Goal: Task Accomplishment & Management: Use online tool/utility

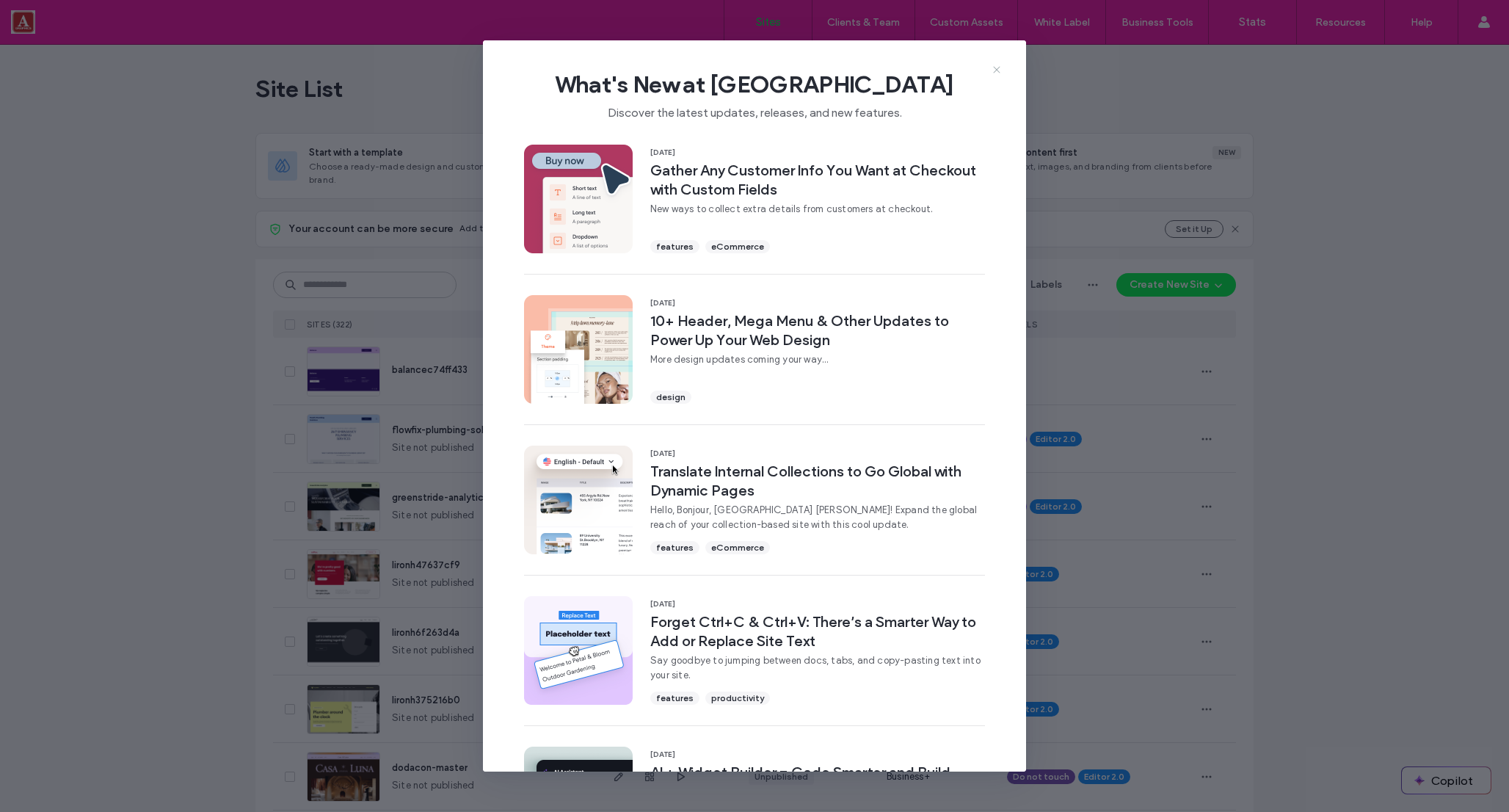
click at [1000, 70] on icon at bounding box center [996, 70] width 12 height 12
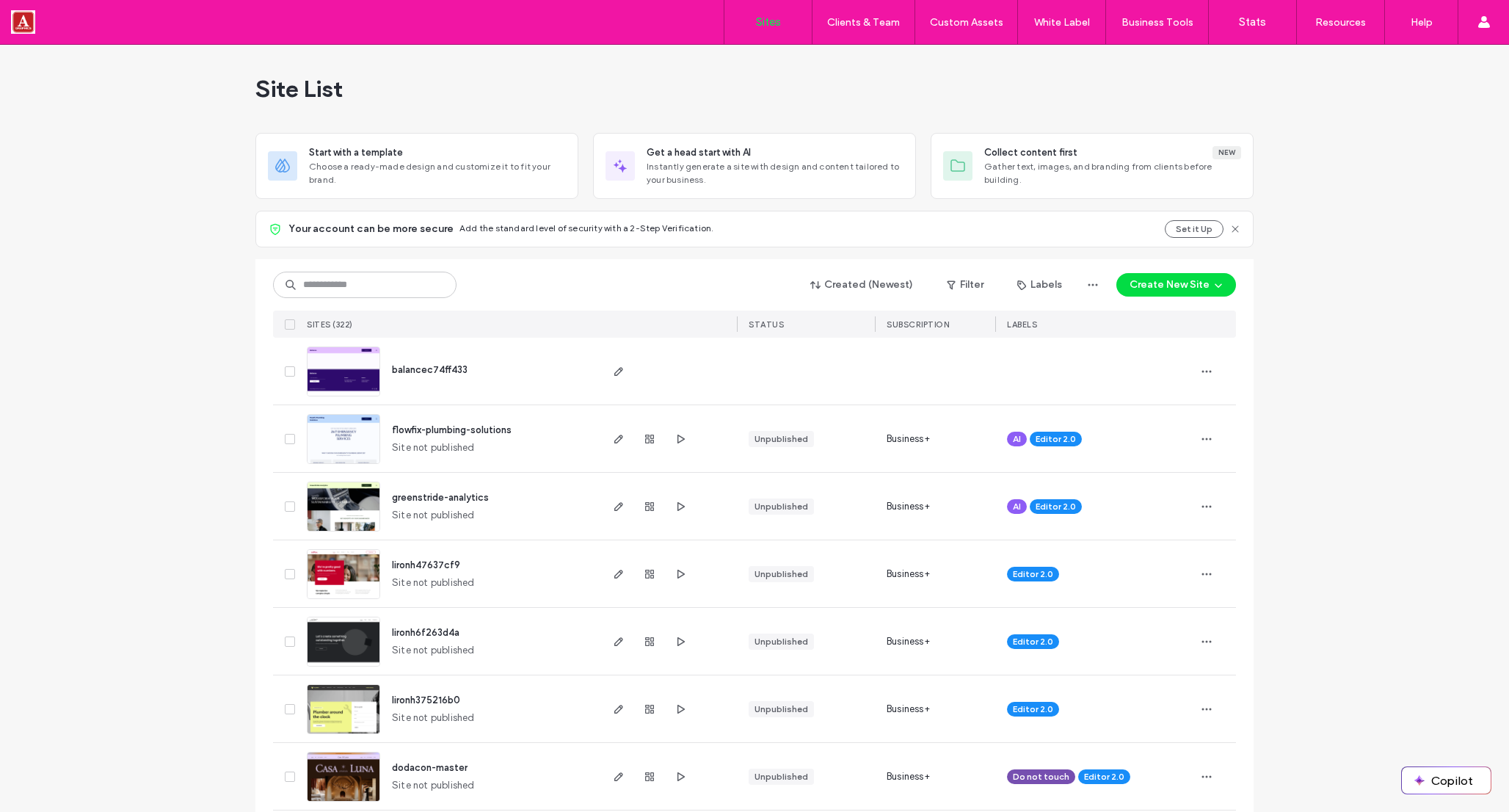
click at [1168, 285] on button "Create New Site" at bounding box center [1176, 285] width 119 height 24
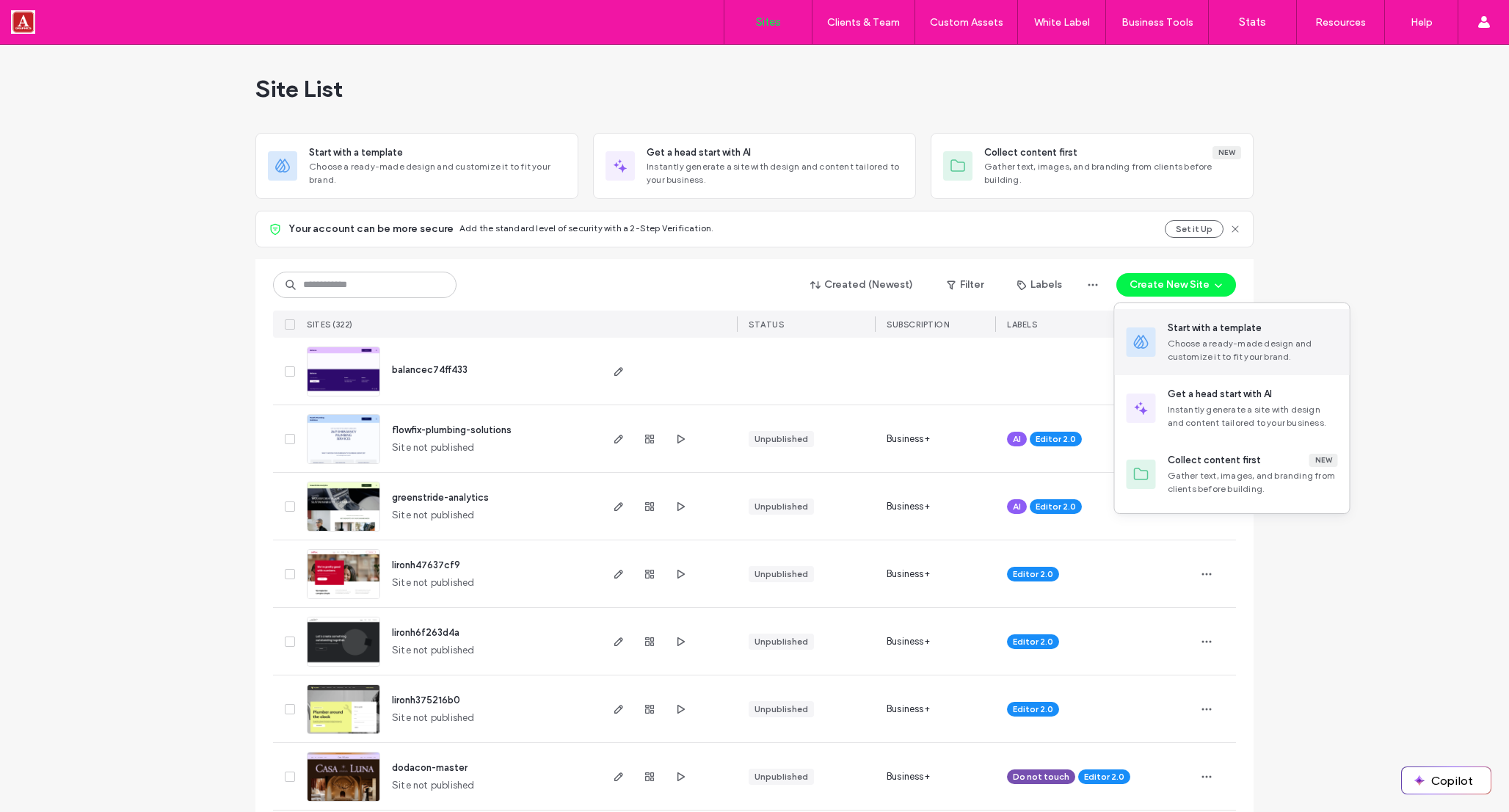
click at [1214, 350] on div "Choose a ready-made design and customize it to fit your brand." at bounding box center [1252, 350] width 170 height 26
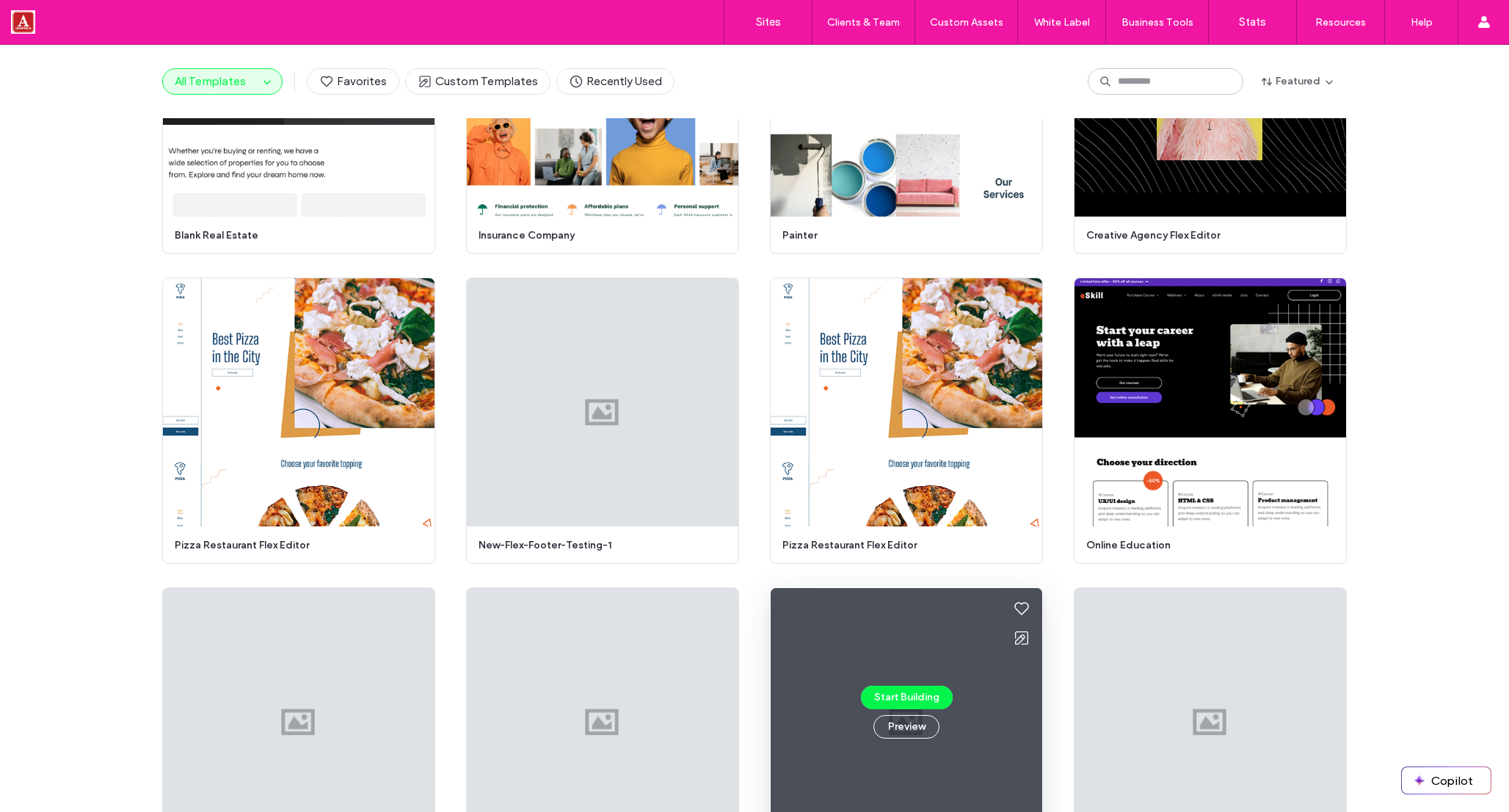
scroll to position [4465, 0]
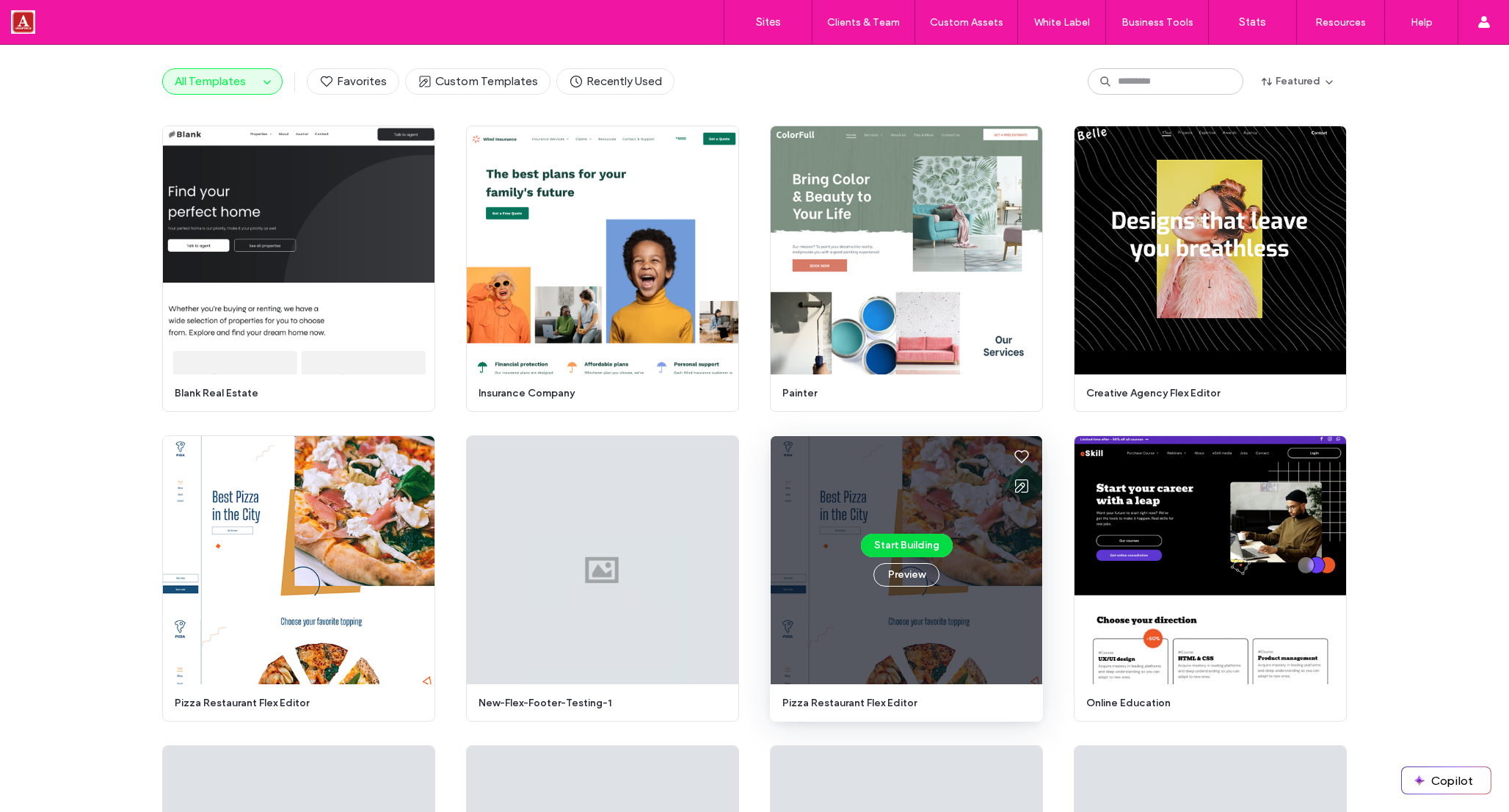
click at [898, 545] on button "Start Building" at bounding box center [907, 545] width 92 height 24
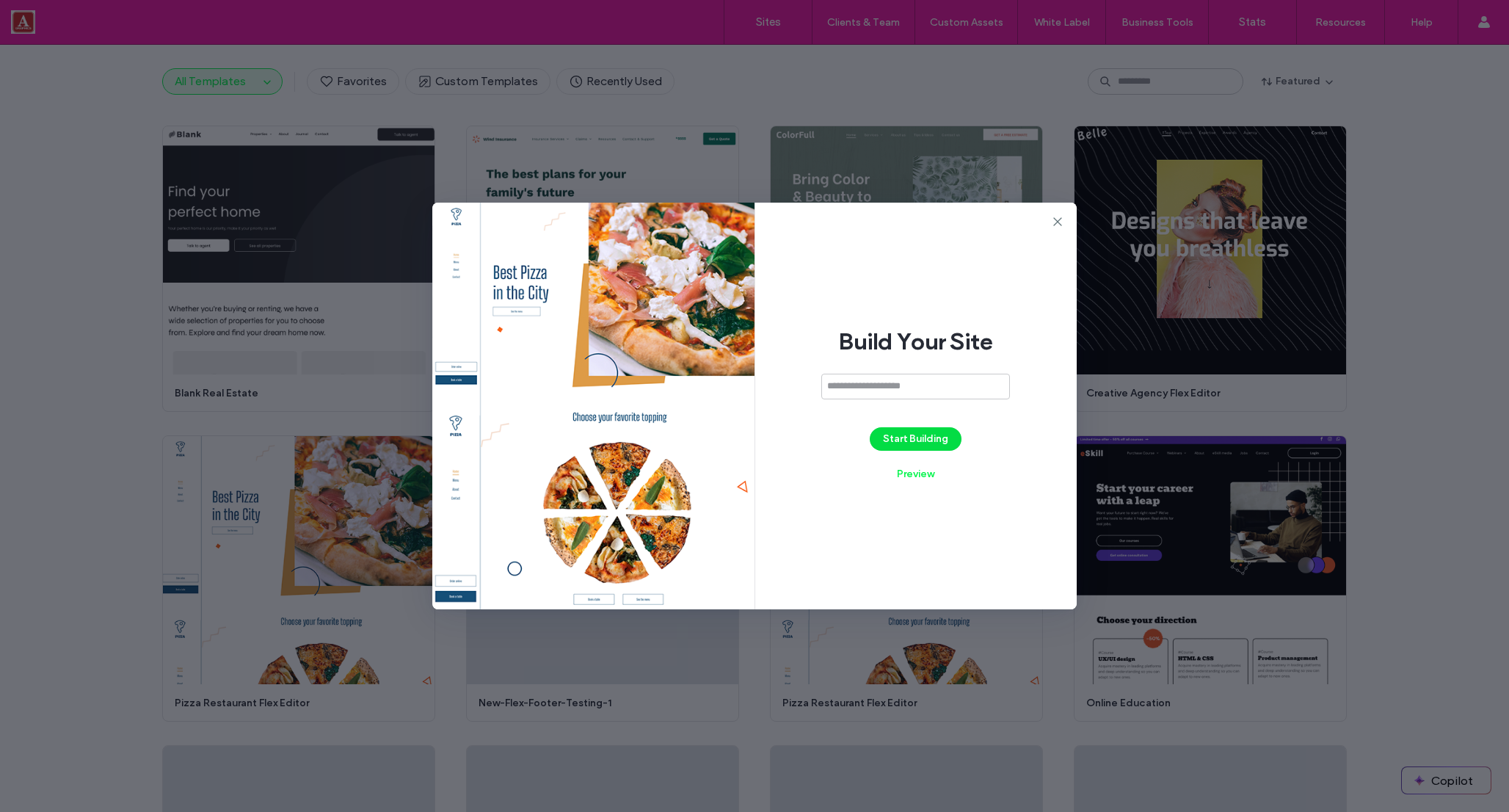
click at [917, 438] on button "Start Building" at bounding box center [916, 438] width 92 height 24
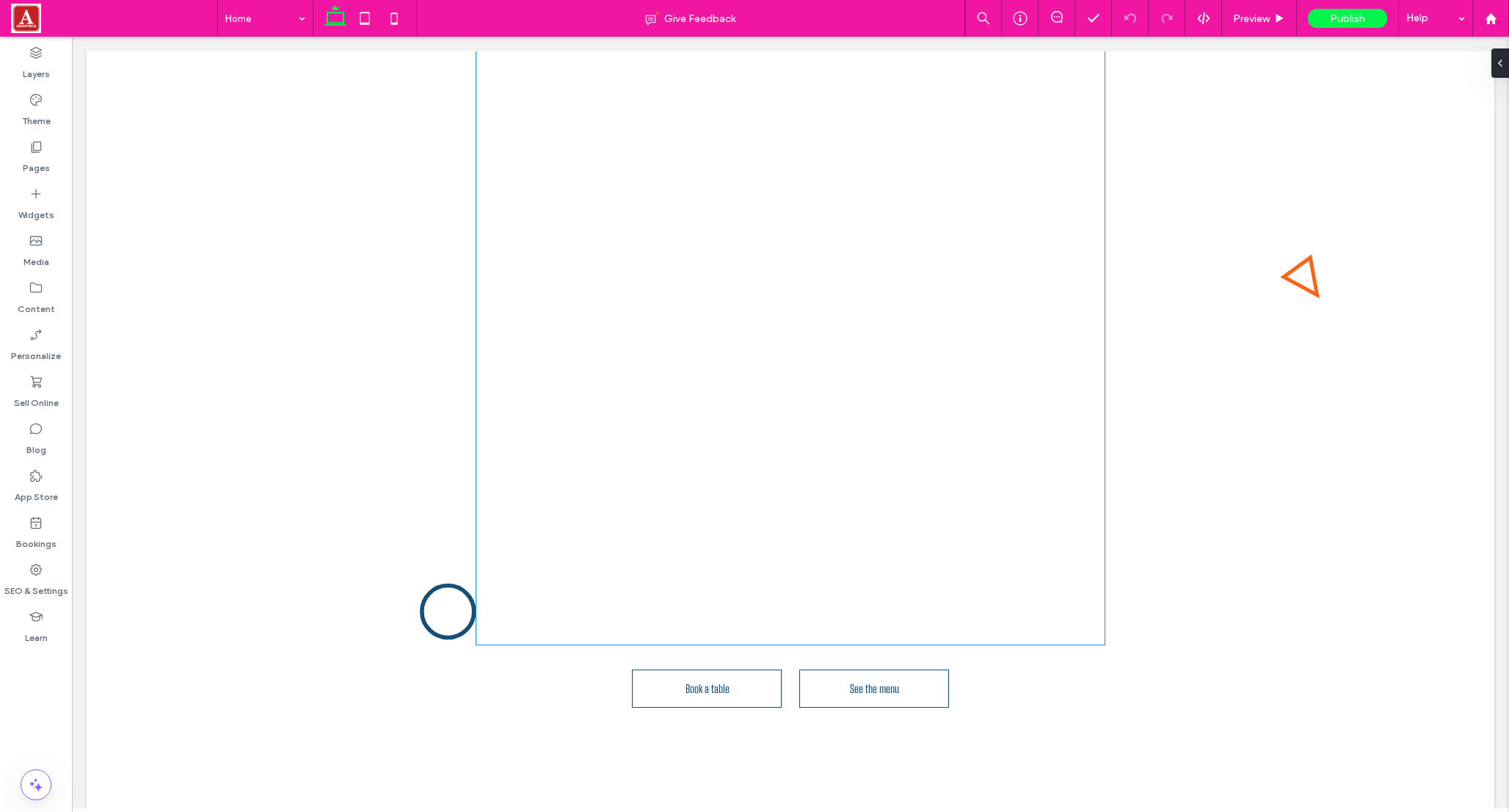
scroll to position [1186, 0]
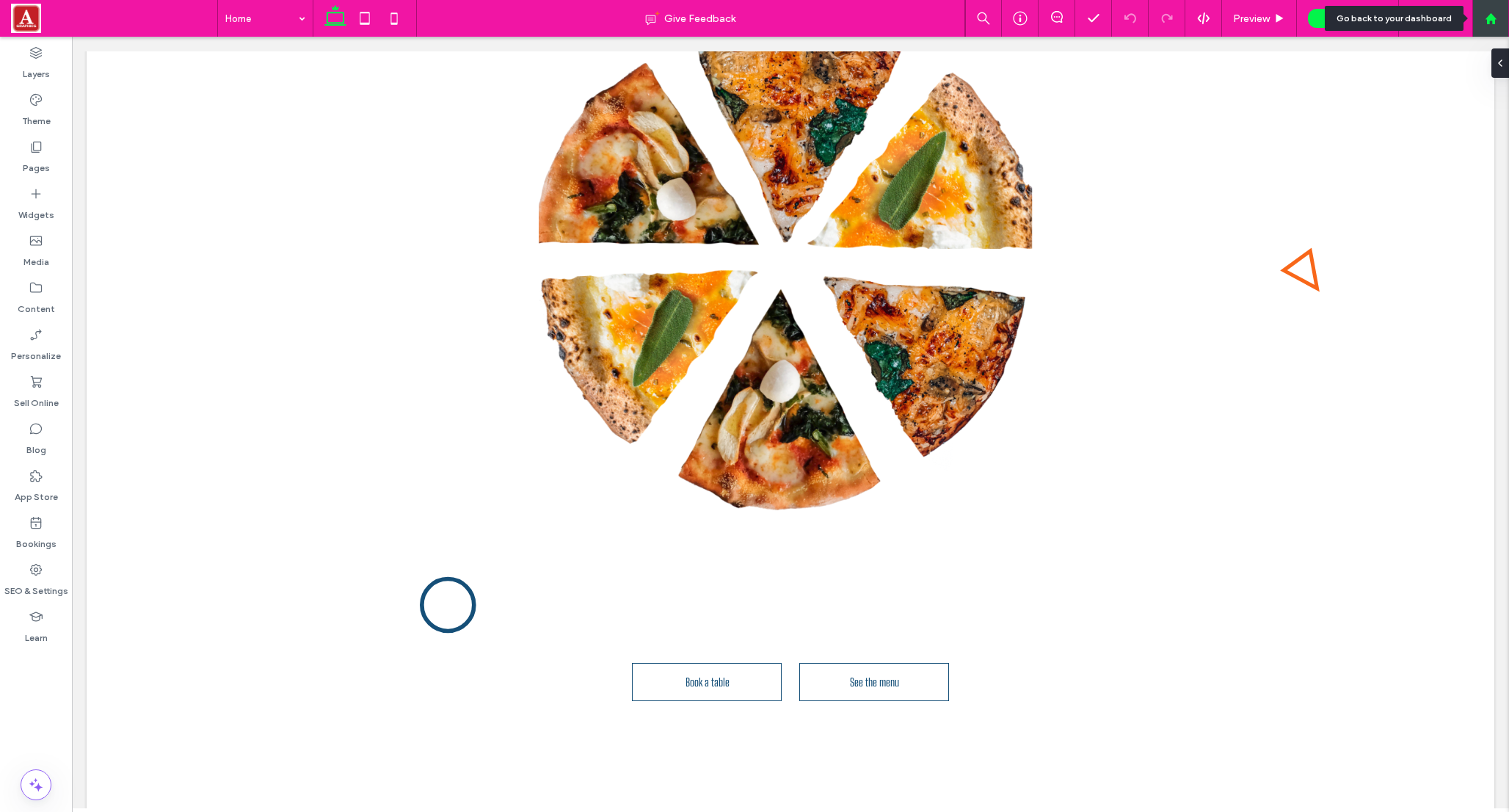
click at [1491, 16] on use at bounding box center [1490, 17] width 11 height 11
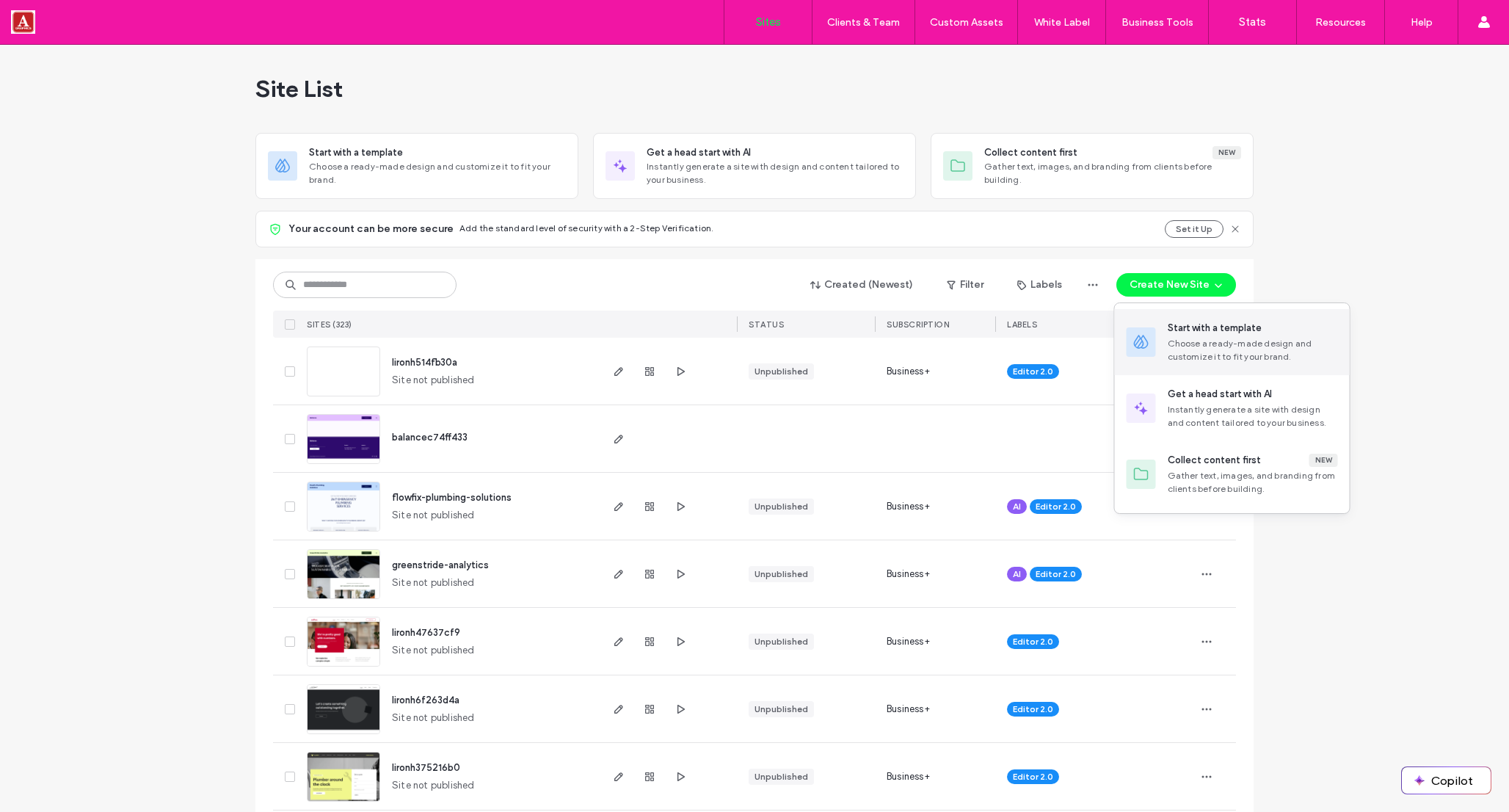
click at [1196, 348] on div "Choose a ready-made design and customize it to fit your brand." at bounding box center [1252, 350] width 170 height 26
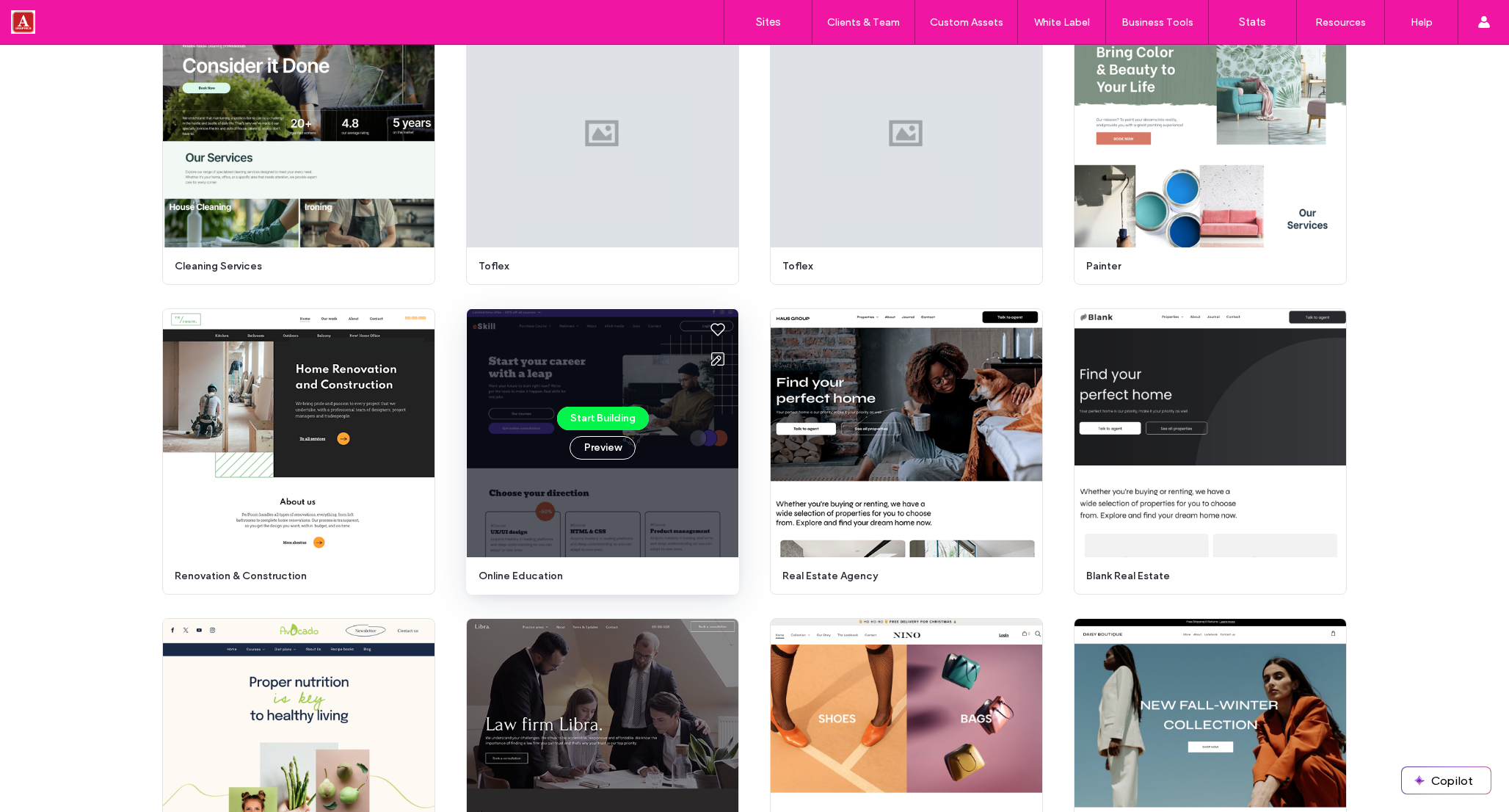
scroll to position [1121, 0]
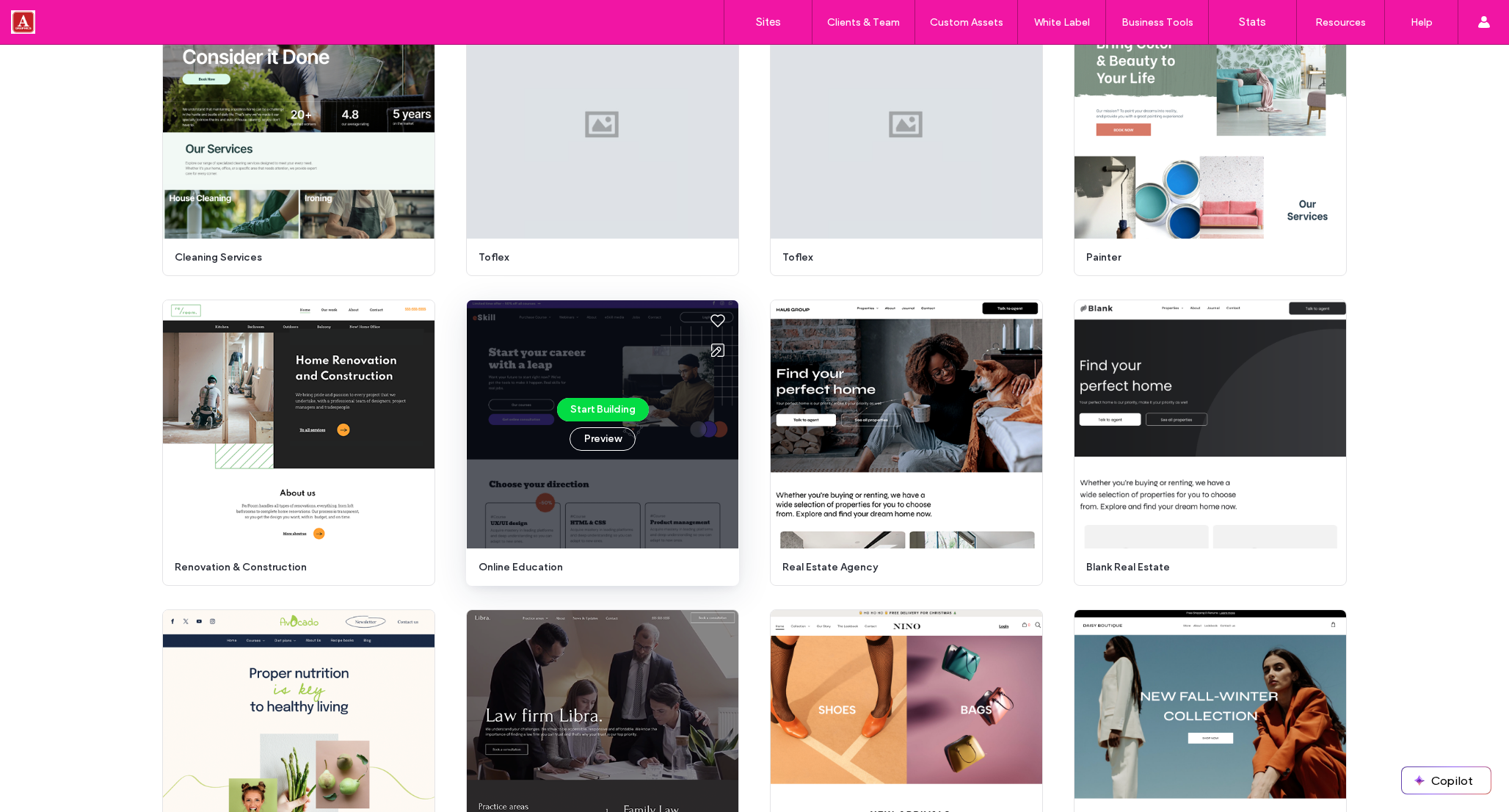
click at [595, 411] on button "Start Building" at bounding box center [603, 410] width 92 height 24
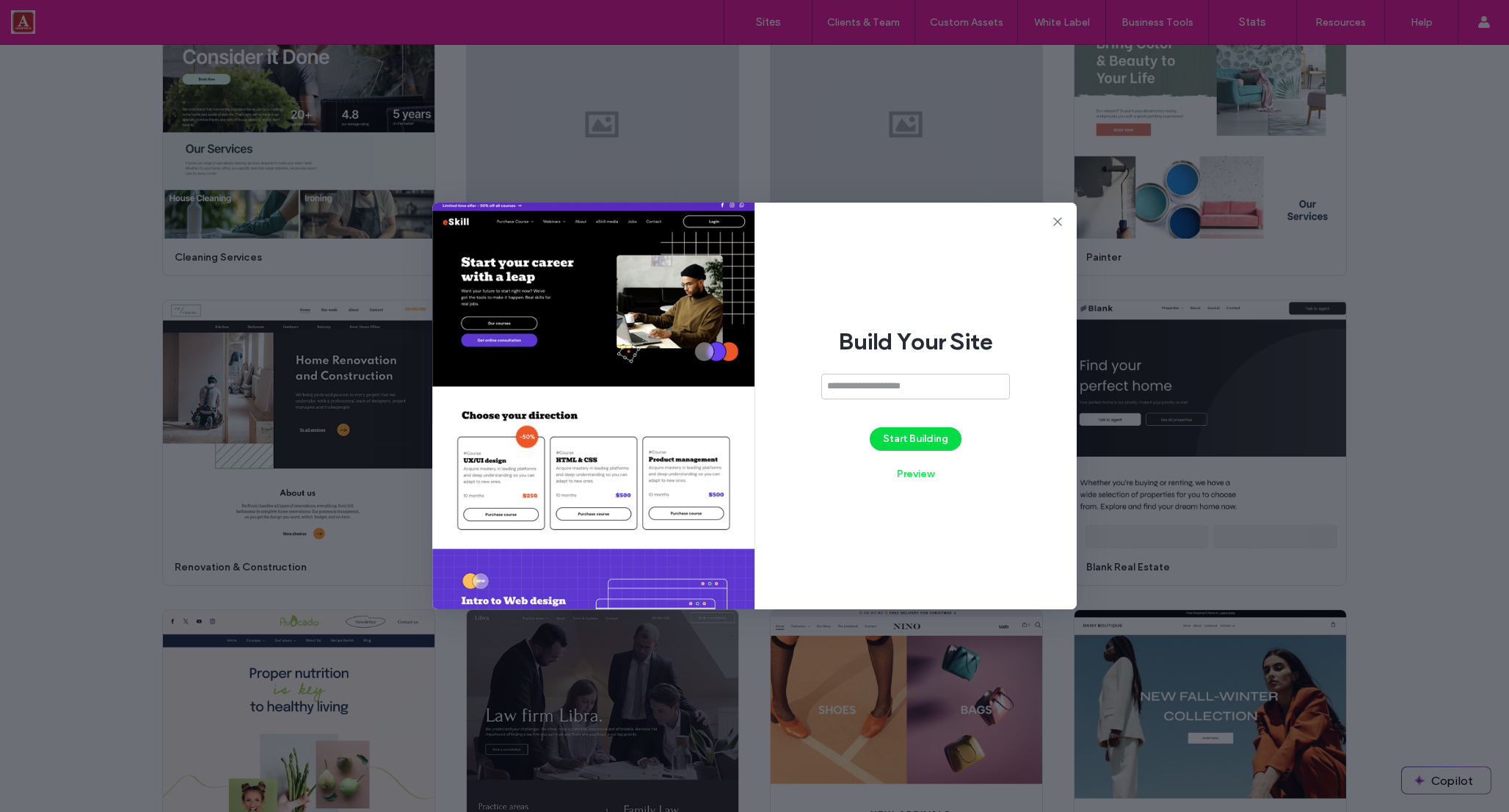
click at [915, 435] on button "Start Building" at bounding box center [916, 438] width 92 height 24
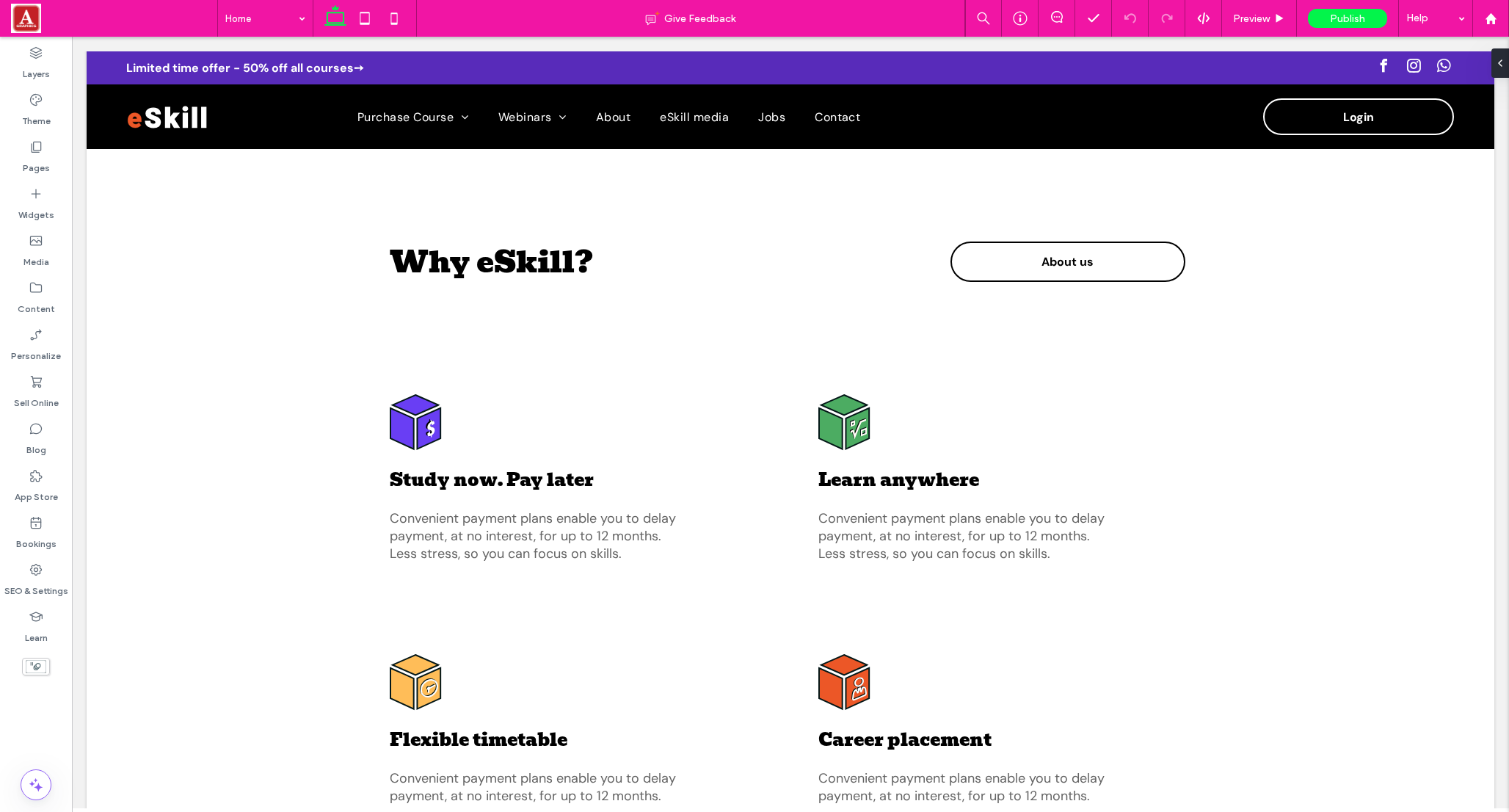
scroll to position [2364, 0]
